Goal: Task Accomplishment & Management: Manage account settings

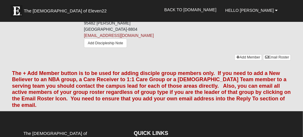
scroll to position [620, 0]
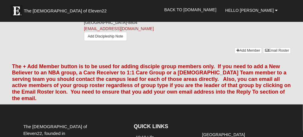
drag, startPoint x: 104, startPoint y: 37, endPoint x: 192, endPoint y: 42, distance: 88.1
click at [192, 42] on div "Mark Strickenburg (Coach) (410) 271-2689 (Mobile) 95482 Amelia National Pkwy Fe…" at bounding box center [188, 15] width 216 height 64
click at [102, 12] on link "(410) 271-2689" at bounding box center [102, 10] width 37 height 5
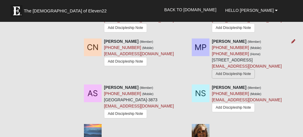
scroll to position [384, 0]
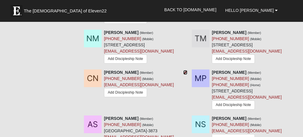
click at [185, 70] on icon at bounding box center [186, 72] width 4 height 4
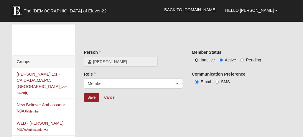
click at [196, 59] on input "Inactive" at bounding box center [197, 60] width 4 height 4
radio input "true"
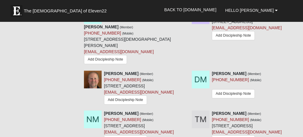
scroll to position [273, 0]
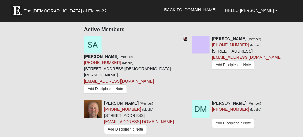
click at [185, 37] on icon at bounding box center [186, 39] width 4 height 4
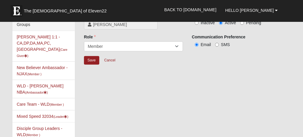
scroll to position [8, 0]
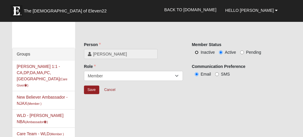
click at [197, 52] on input "Inactive" at bounding box center [197, 52] width 4 height 4
radio input "true"
click at [90, 87] on input "Save" at bounding box center [91, 90] width 15 height 9
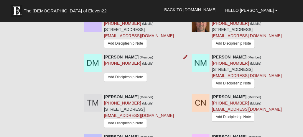
scroll to position [303, 0]
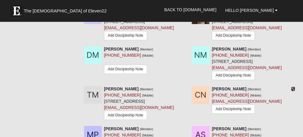
click at [294, 87] on icon at bounding box center [294, 89] width 4 height 4
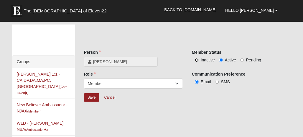
click at [196, 60] on input "Inactive" at bounding box center [197, 60] width 4 height 4
radio input "true"
click at [94, 97] on input "Save" at bounding box center [91, 97] width 15 height 9
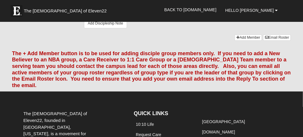
scroll to position [561, 0]
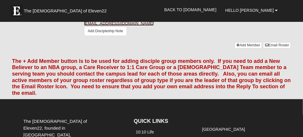
click at [125, 26] on link "mark.strickenburg@gmail.com" at bounding box center [119, 23] width 70 height 5
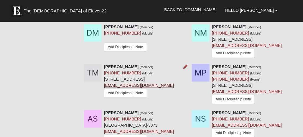
scroll to position [325, 0]
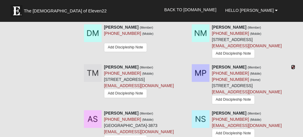
click at [293, 65] on icon at bounding box center [294, 67] width 4 height 4
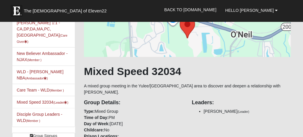
scroll to position [59, 0]
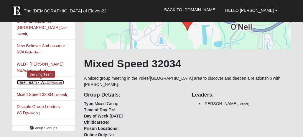
click at [38, 80] on link "Care Team - WLD (Member )" at bounding box center [40, 82] width 47 height 5
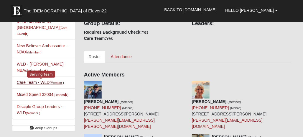
scroll to position [30, 0]
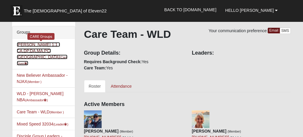
click at [48, 49] on link "Jim Speed 1:1 -CA,DP,DA,MA,PC,SA (Care Giver )" at bounding box center [42, 53] width 51 height 23
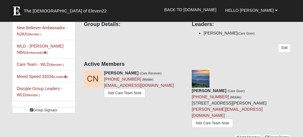
scroll to position [59, 0]
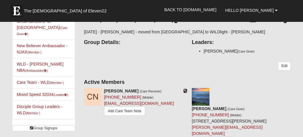
click at [186, 90] on icon at bounding box center [186, 91] width 4 height 4
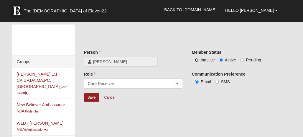
click at [197, 60] on input "Inactive" at bounding box center [197, 60] width 4 height 4
radio input "true"
click at [92, 96] on input "Save" at bounding box center [91, 97] width 15 height 9
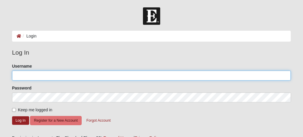
type input "Whitepiner71"
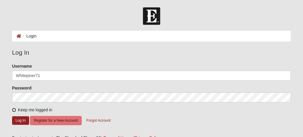
click at [14, 109] on input "Keep me logged in" at bounding box center [14, 110] width 4 height 4
checkbox input "true"
click at [19, 120] on button "Log In" at bounding box center [20, 120] width 17 height 9
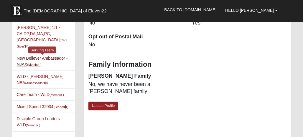
scroll to position [207, 0]
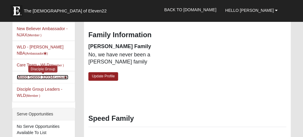
click at [29, 75] on link "Mixed Speed 32034 (Leader )" at bounding box center [43, 77] width 52 height 5
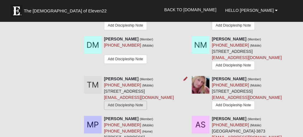
scroll to position [325, 0]
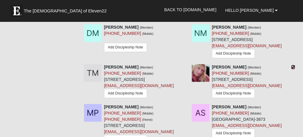
click at [294, 65] on icon at bounding box center [294, 67] width 4 height 4
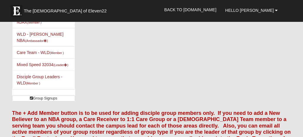
scroll to position [89, 0]
